Goal: Information Seeking & Learning: Learn about a topic

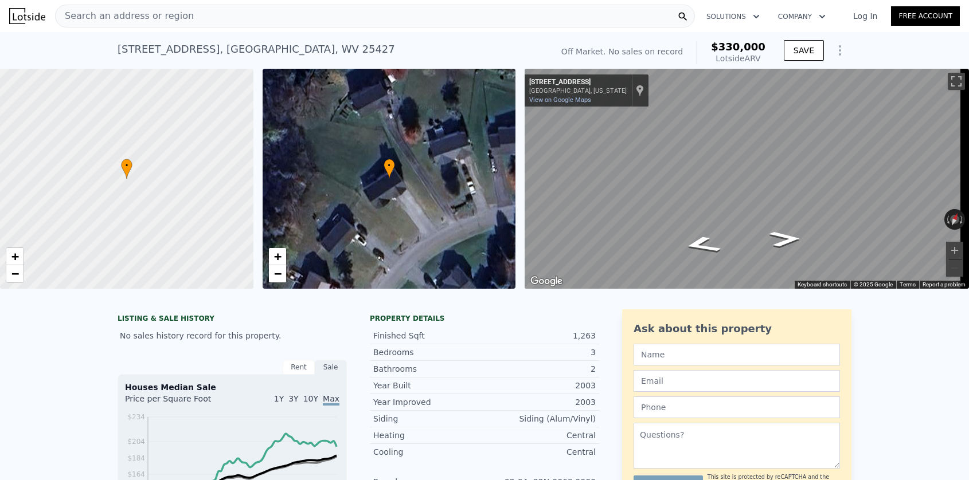
click at [187, 15] on div "Search an address or region" at bounding box center [375, 16] width 640 height 23
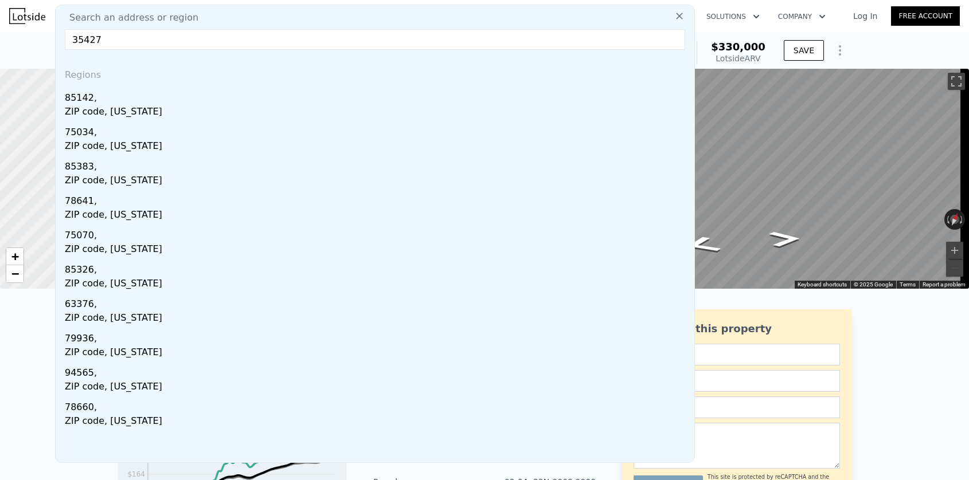
drag, startPoint x: 143, startPoint y: 44, endPoint x: 38, endPoint y: 40, distance: 105.6
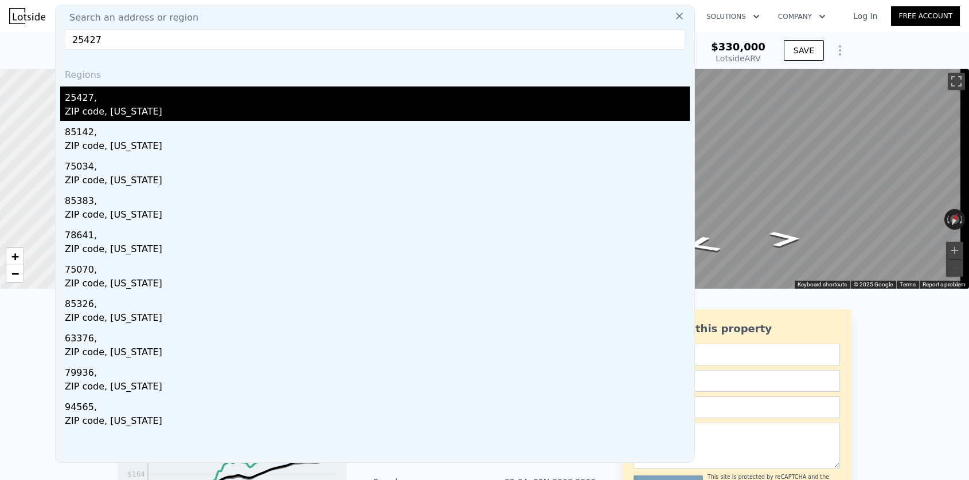
type input "25427"
click at [118, 103] on div "25427," at bounding box center [377, 96] width 625 height 18
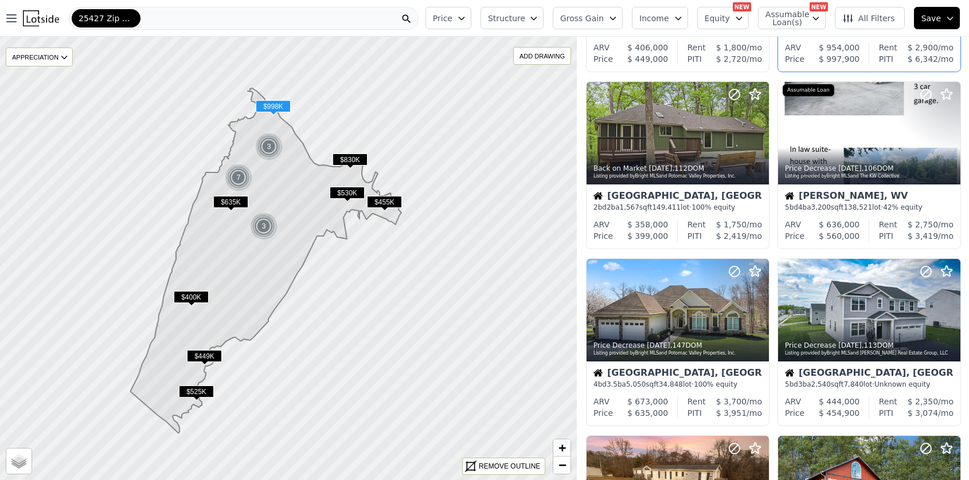
scroll to position [248, 0]
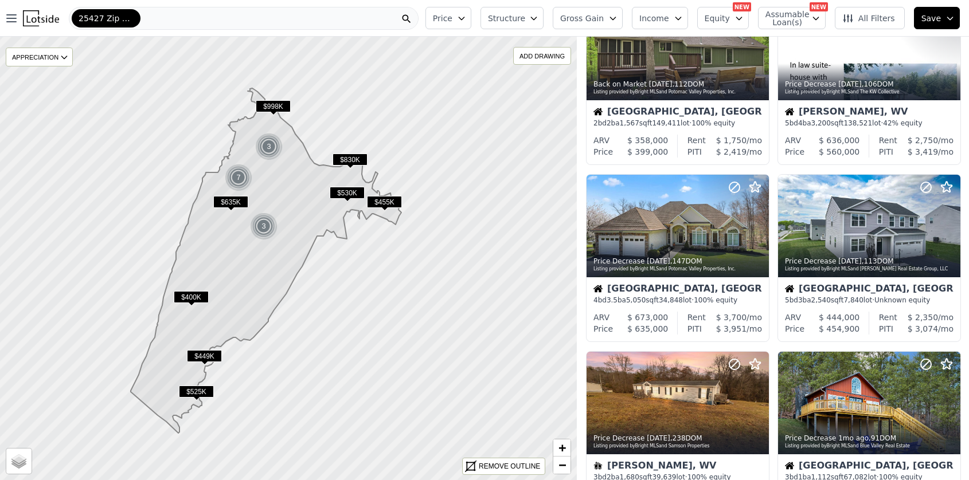
click at [193, 298] on span "$400K" at bounding box center [191, 297] width 35 height 12
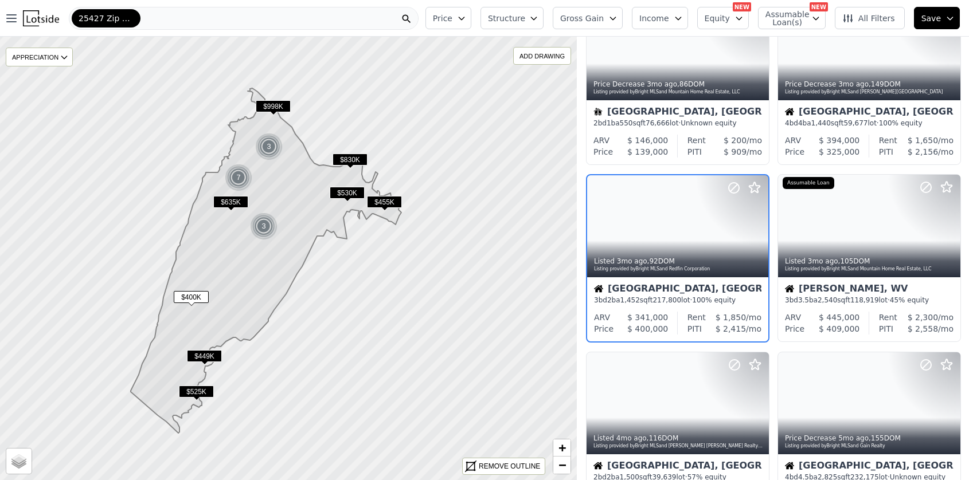
scroll to position [229, 0]
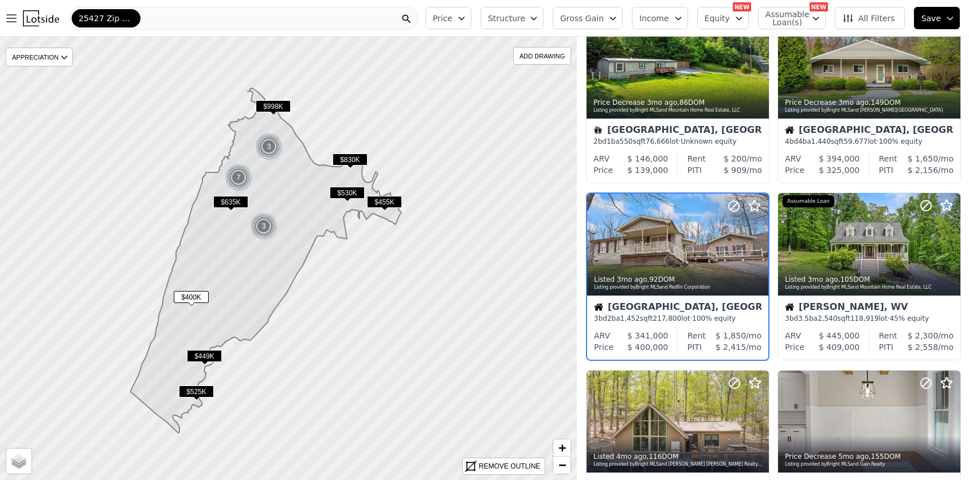
click at [193, 298] on span "$400K" at bounding box center [191, 297] width 35 height 12
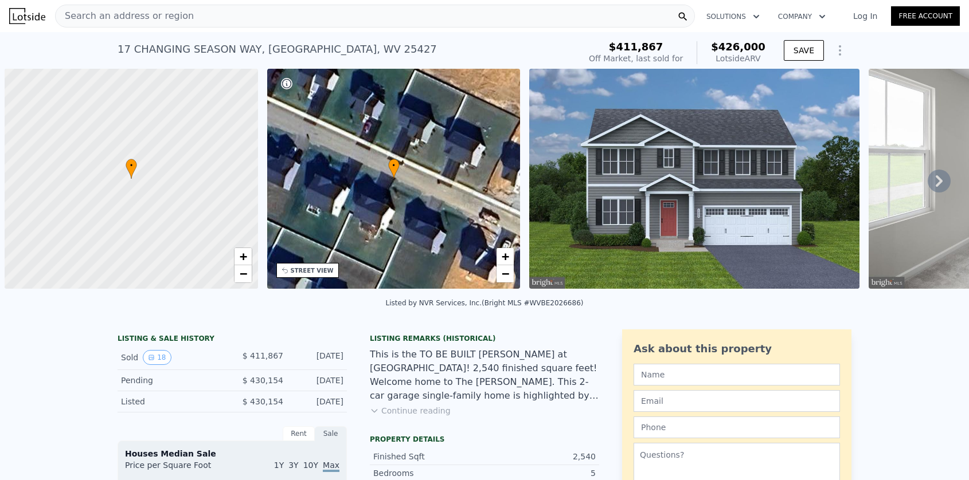
scroll to position [0, 5]
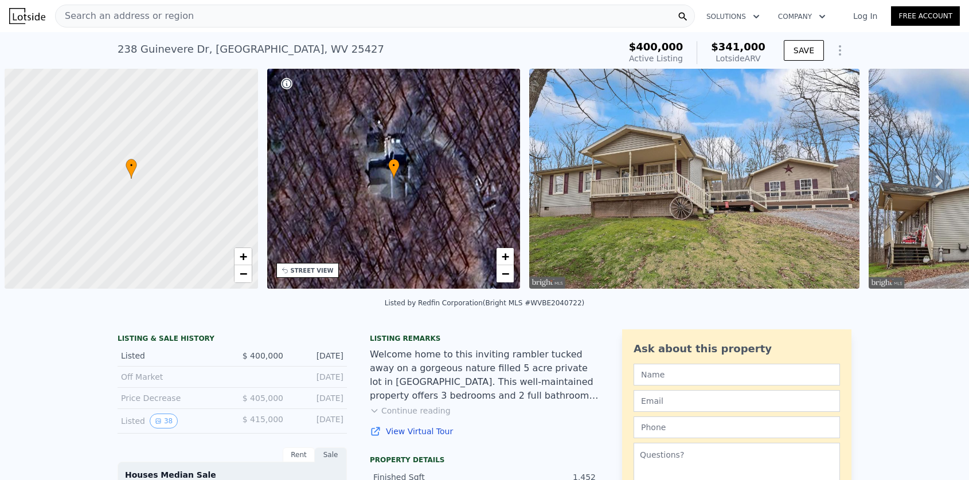
scroll to position [0, 5]
